Goal: Find specific page/section: Find specific page/section

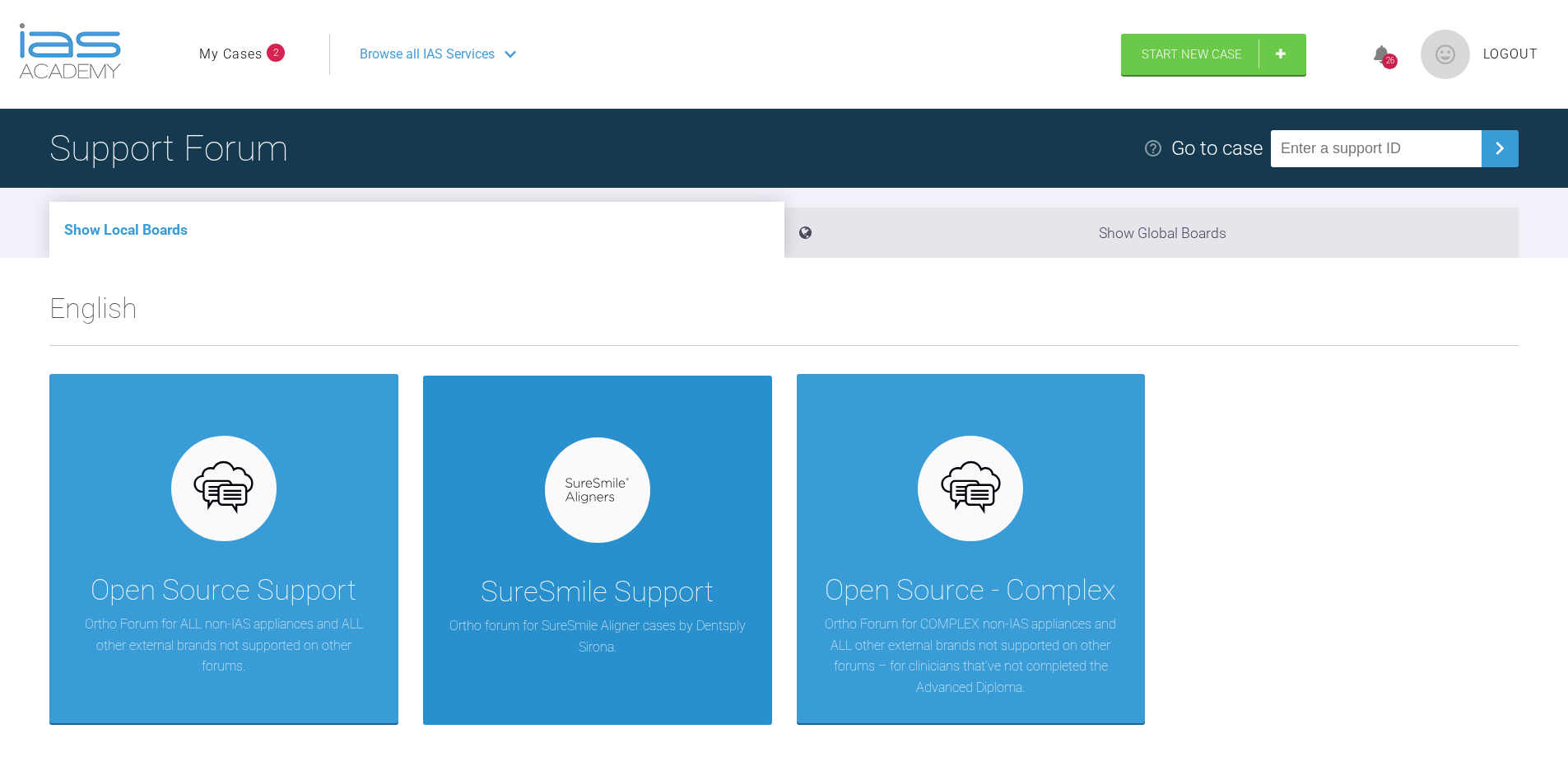
click at [625, 507] on div at bounding box center [597, 490] width 105 height 105
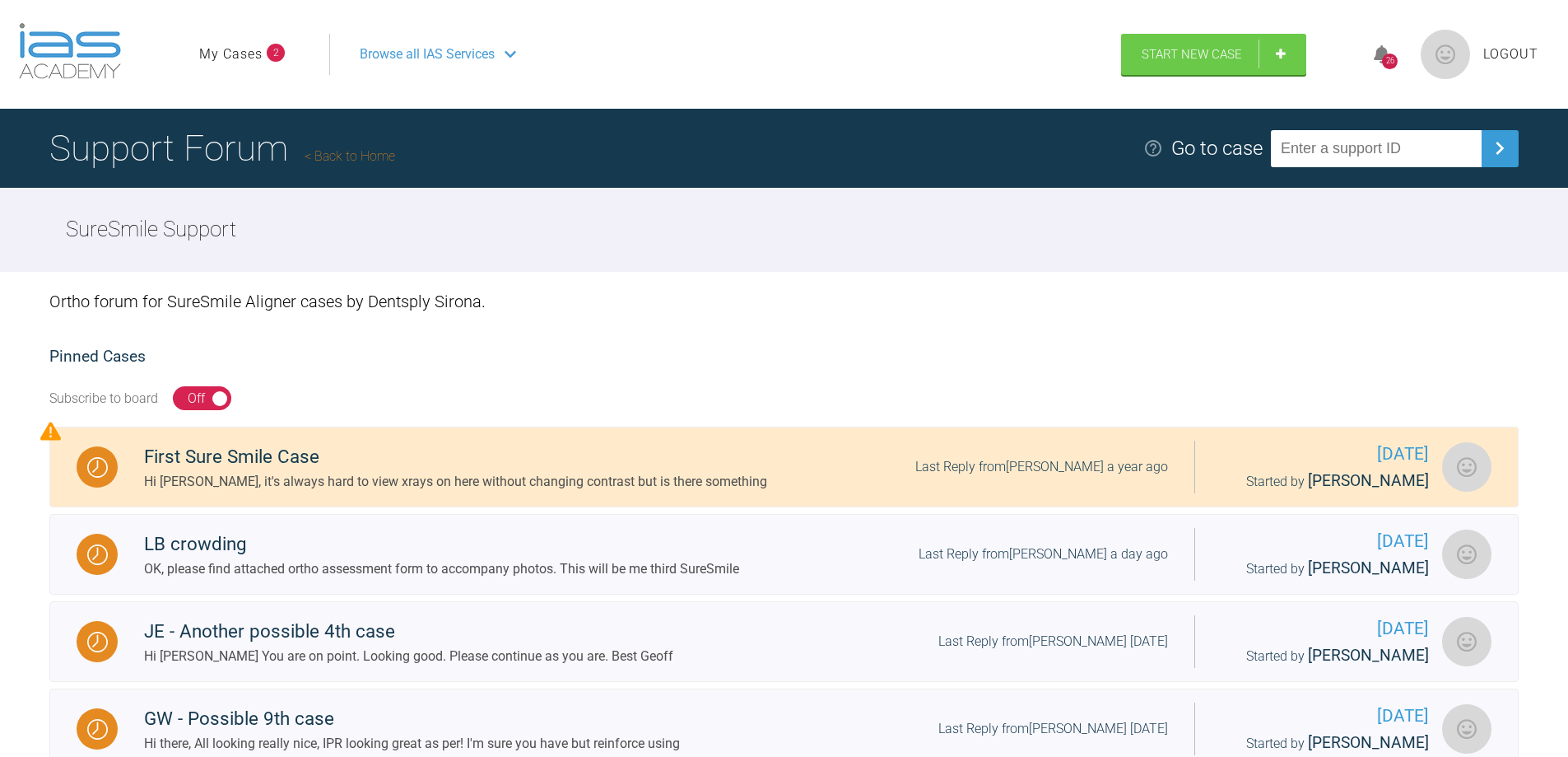
click at [239, 57] on link "My Cases" at bounding box center [231, 54] width 64 height 22
